Goal: Complete application form: Complete application form

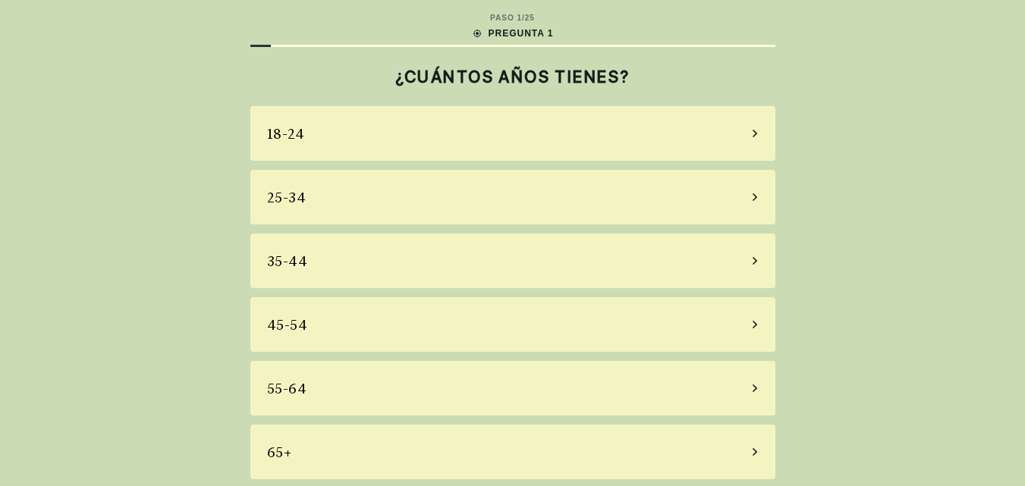
click at [749, 261] on div "35-44" at bounding box center [512, 261] width 525 height 55
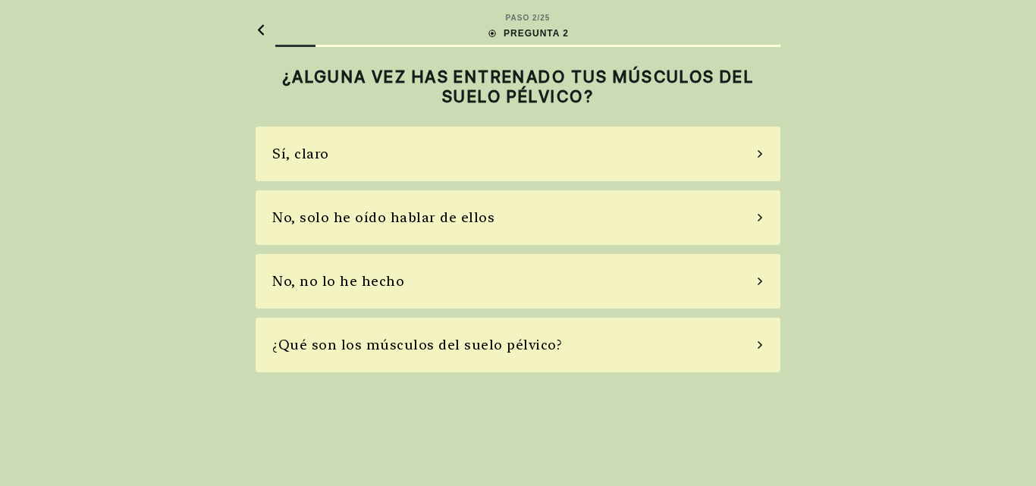
click at [502, 215] on div "No, solo he oído hablar de ellos" at bounding box center [518, 217] width 525 height 55
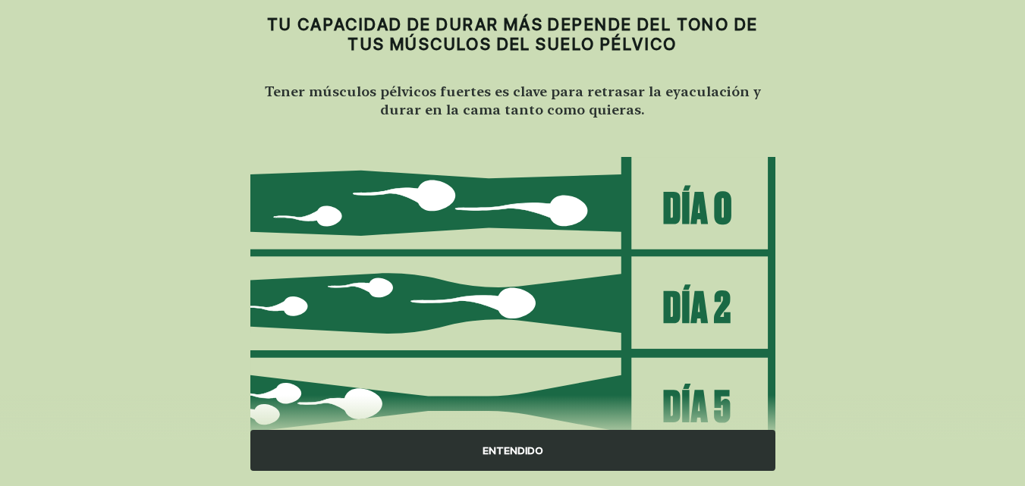
scroll to position [76, 0]
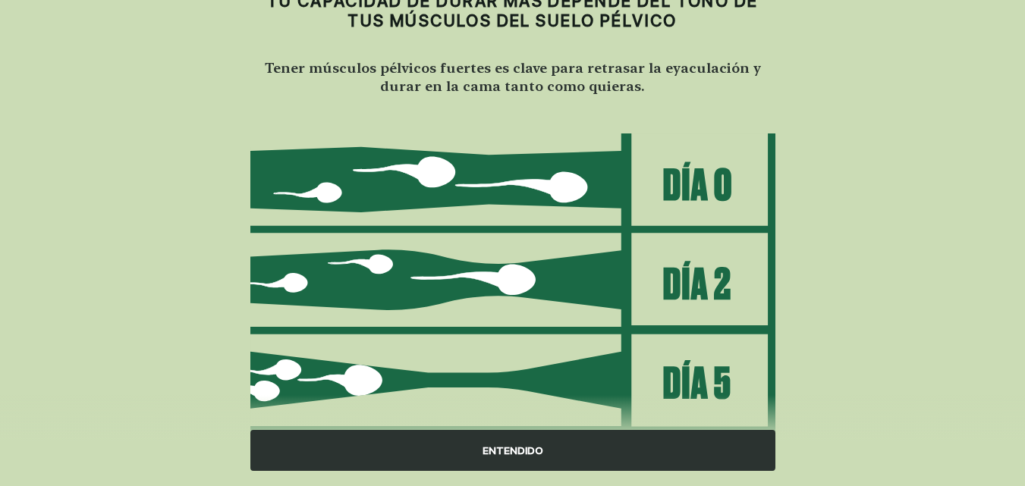
click at [696, 284] on img at bounding box center [512, 331] width 525 height 397
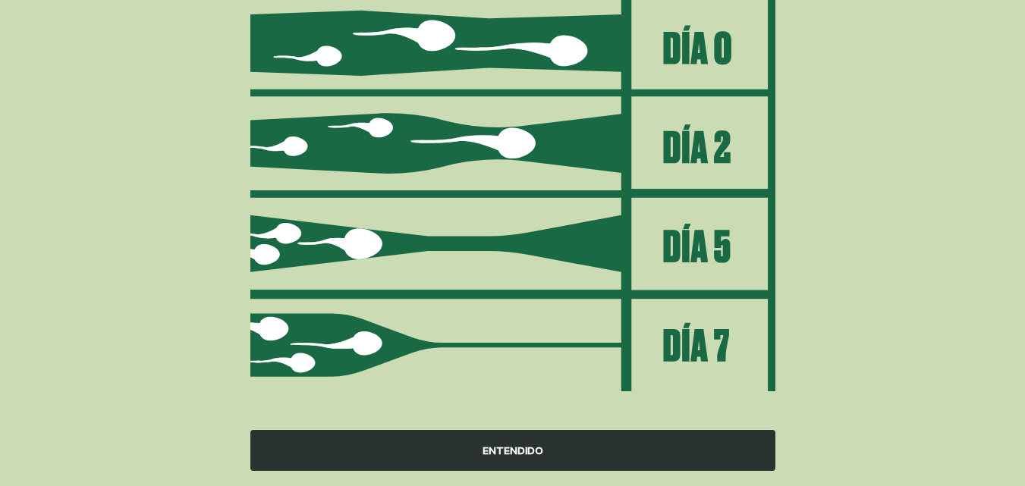
scroll to position [222, 0]
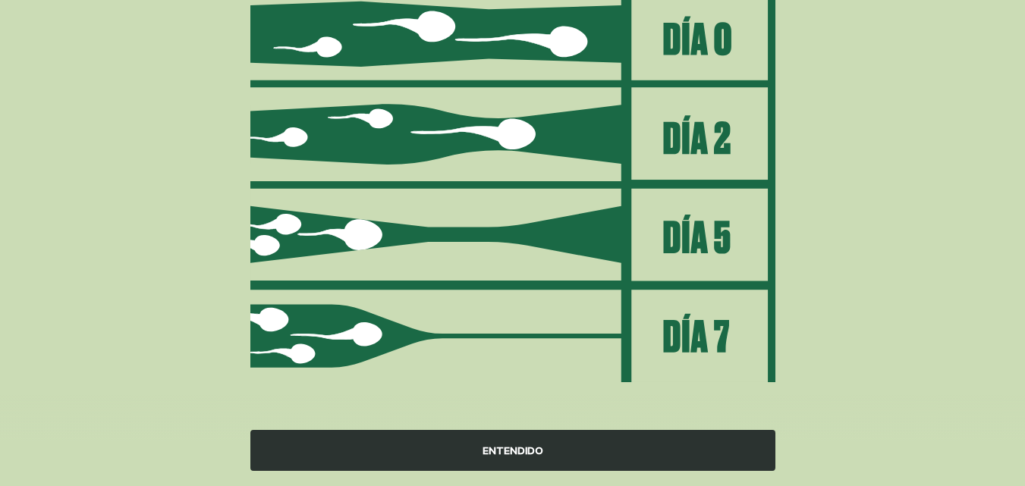
click at [482, 442] on div "ENTENDIDO" at bounding box center [512, 450] width 525 height 41
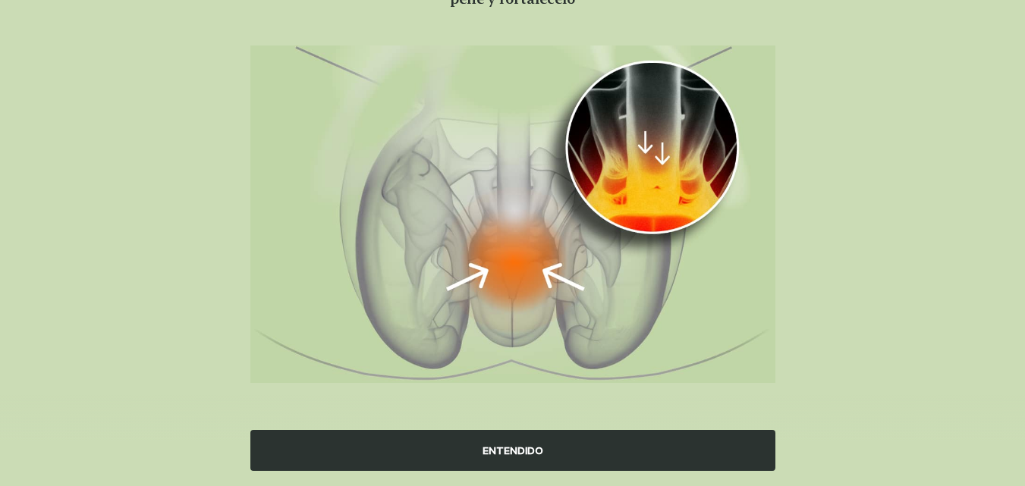
click at [507, 445] on div "ENTENDIDO" at bounding box center [512, 450] width 525 height 41
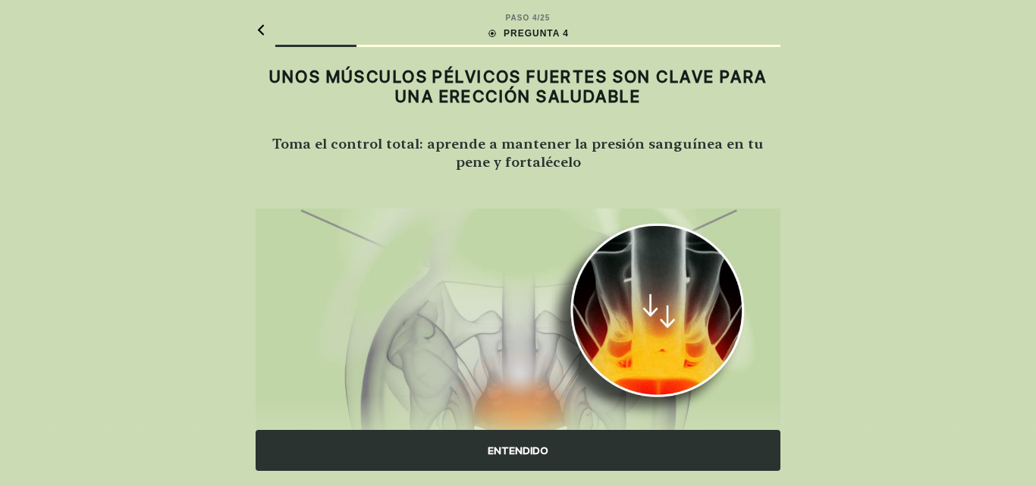
click at [507, 445] on div "PASO 4 / 25 PREGUNTA 4 UNOS MÚSCULOS PÉLVICOS FUERTES SON CLAVE PARA UNA ERECCI…" at bounding box center [518, 324] width 1036 height 649
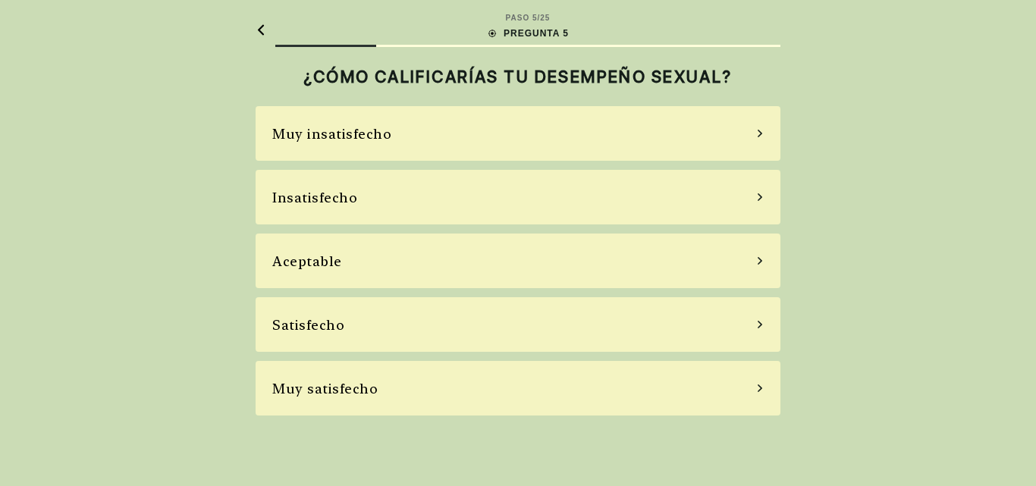
click at [508, 254] on div "Aceptable" at bounding box center [518, 261] width 525 height 55
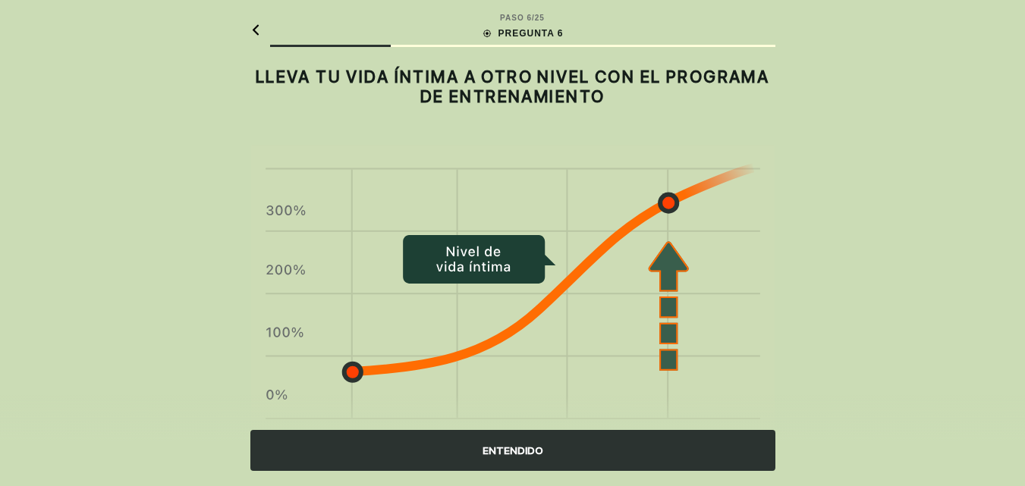
click at [287, 333] on img at bounding box center [512, 305] width 525 height 320
click at [671, 324] on img at bounding box center [512, 305] width 525 height 320
click at [665, 313] on img at bounding box center [512, 305] width 525 height 320
click at [518, 436] on div "ENTENDIDO" at bounding box center [512, 450] width 525 height 41
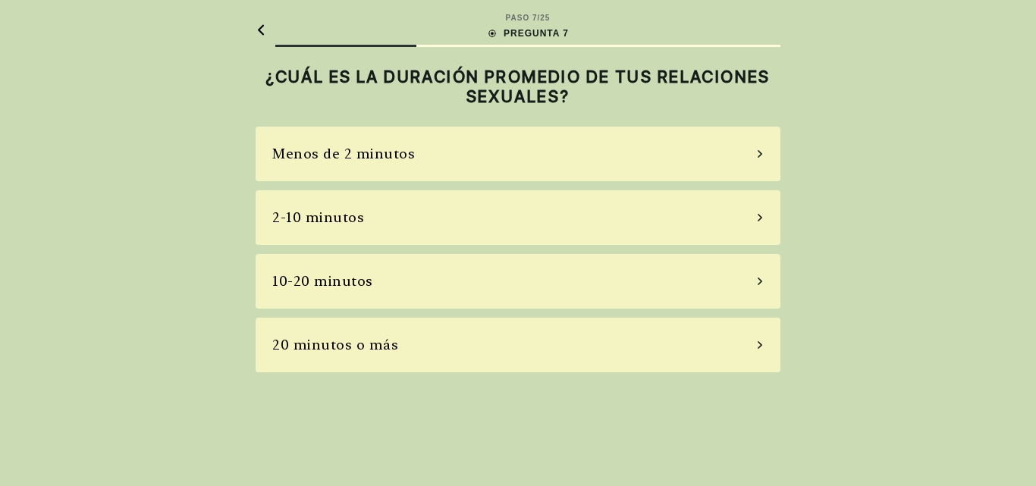
click at [634, 276] on div "10-20 minutos" at bounding box center [518, 281] width 525 height 55
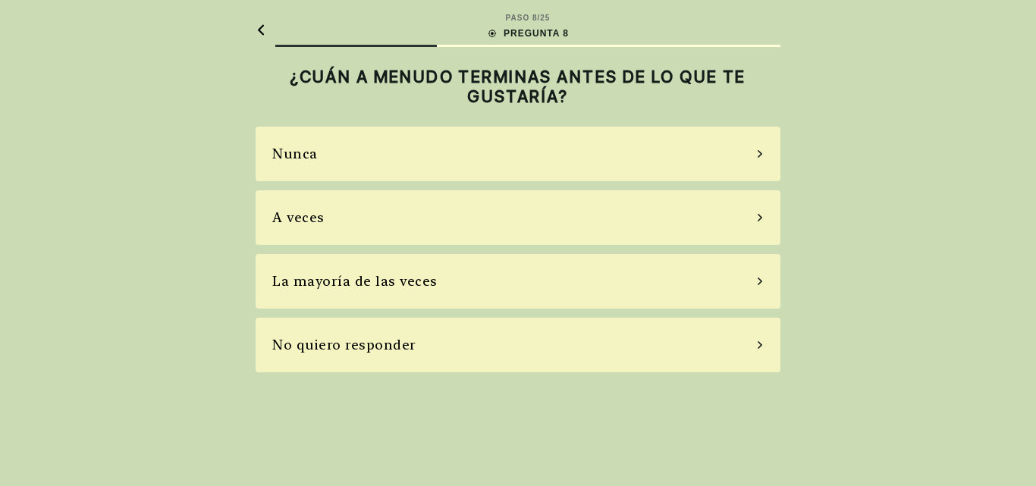
click at [369, 211] on div "A veces" at bounding box center [518, 217] width 525 height 55
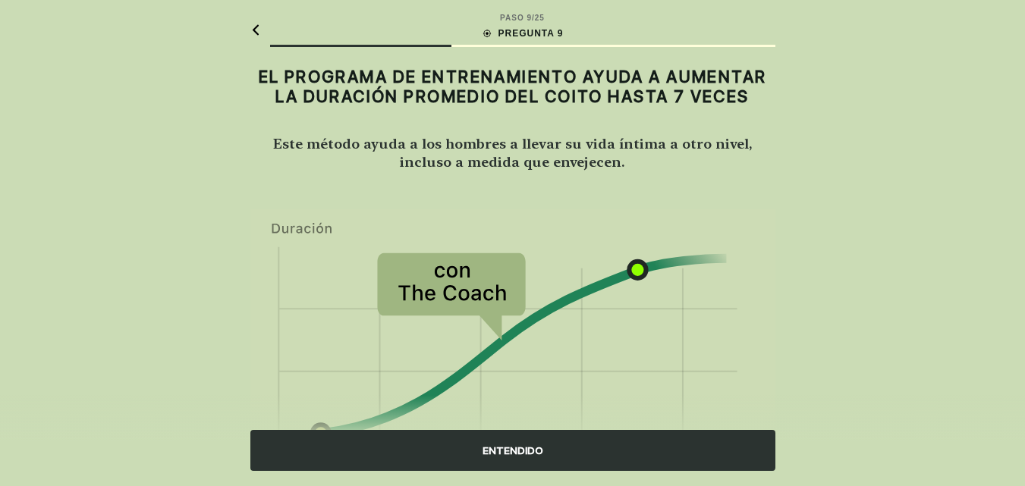
scroll to position [76, 0]
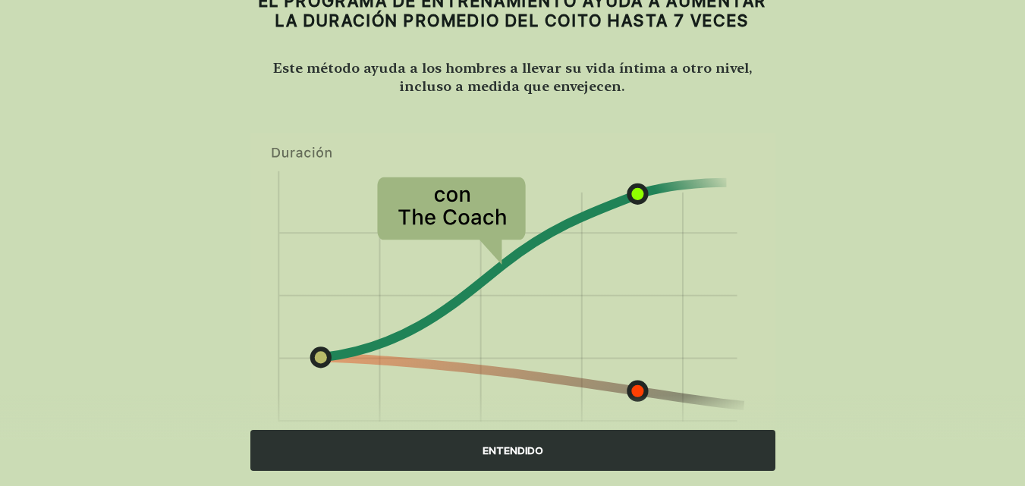
click at [528, 451] on div "ENTENDIDO" at bounding box center [512, 450] width 525 height 41
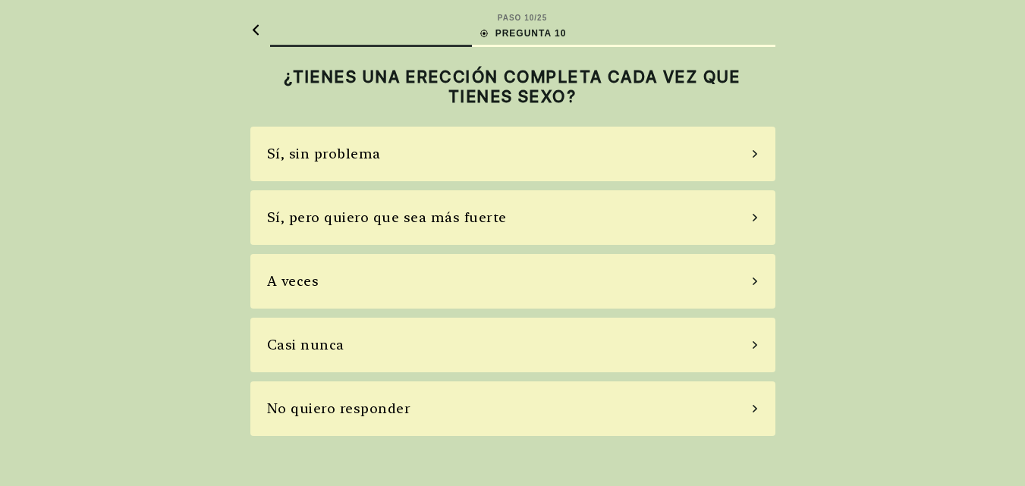
scroll to position [0, 0]
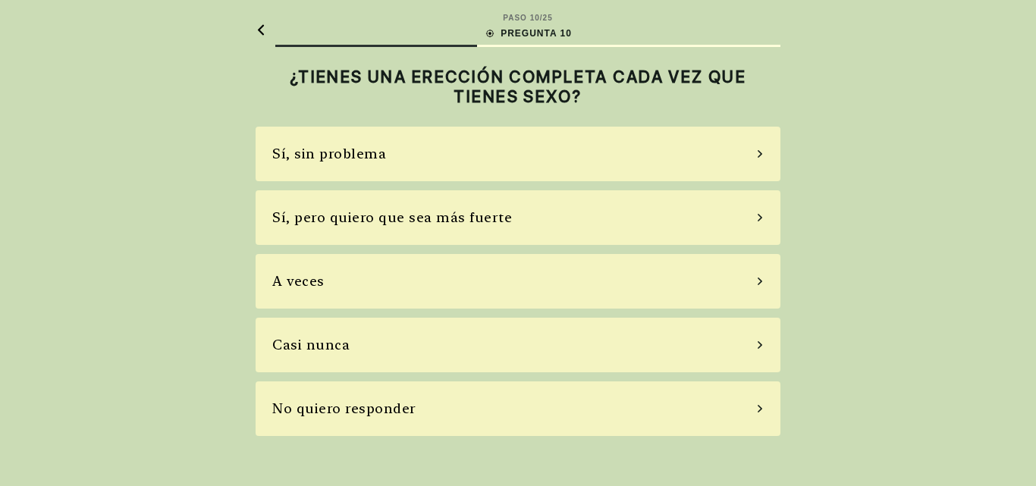
click at [364, 278] on div "A veces" at bounding box center [518, 281] width 525 height 55
